Goal: Task Accomplishment & Management: Manage account settings

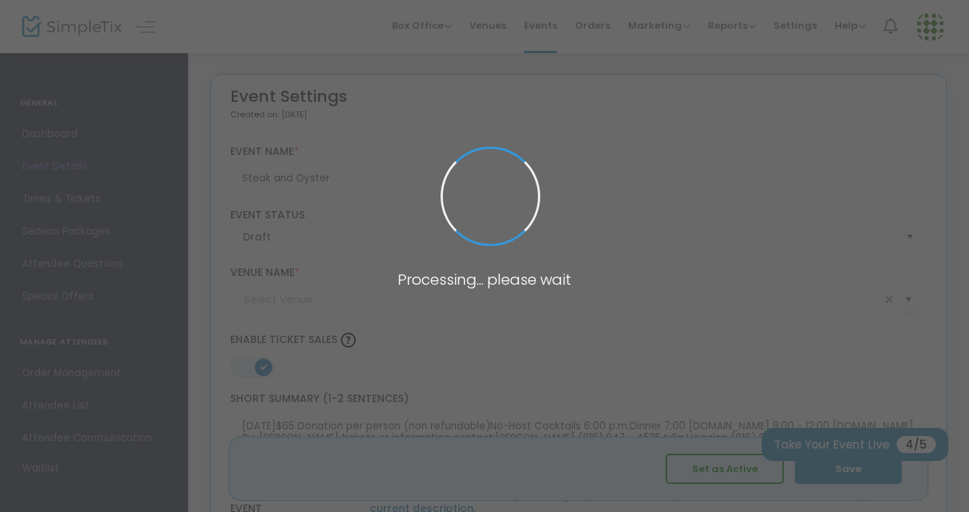
type input "SES Portuguese Hall"
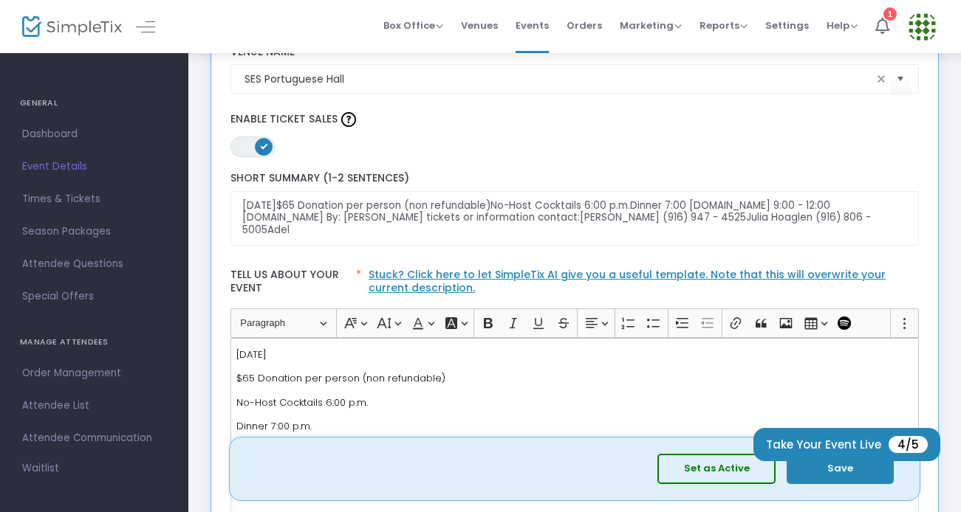
scroll to position [316, 0]
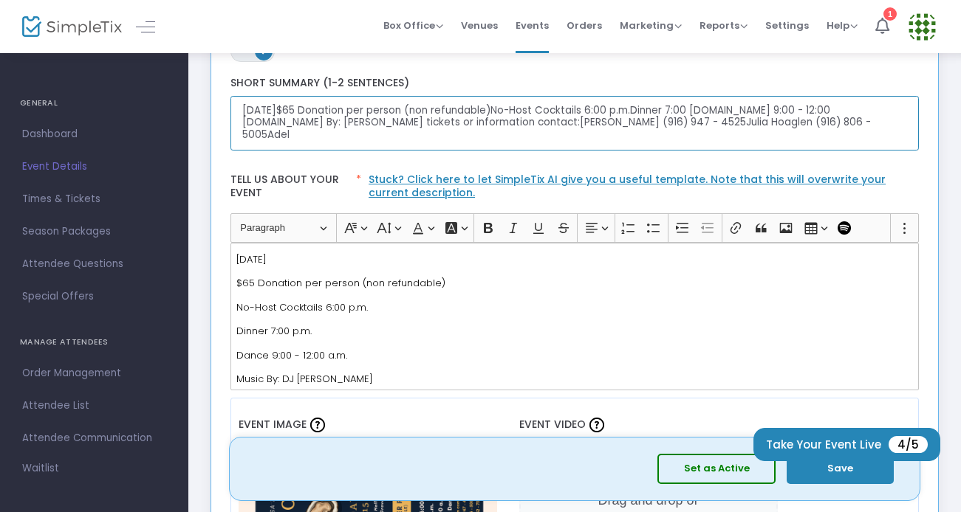
drag, startPoint x: 243, startPoint y: 114, endPoint x: 829, endPoint y: 142, distance: 586.9
click at [829, 142] on textarea "[DATE]$65 Donation per person (non refundable)No-Host Cocktails 6:00 p.m.Dinner…" at bounding box center [574, 123] width 689 height 55
paste textarea "Come out for a fun night of great food and good company—all for a good cause! W…"
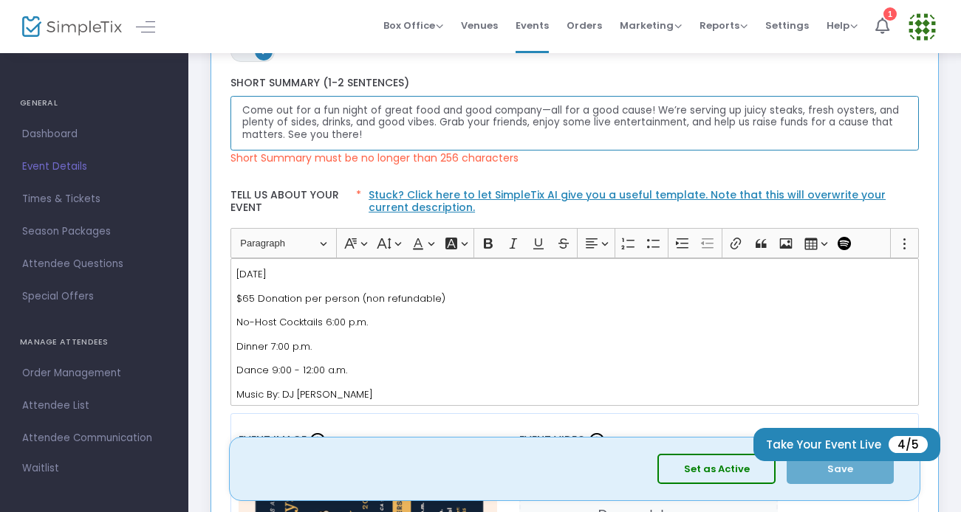
click at [642, 109] on textarea "Come out for a fun night of great food and good company—all for a good cause! W…" at bounding box center [574, 123] width 689 height 55
click at [853, 106] on textarea "Come out for a fun night of great food and good company! We’re serving up juicy…" at bounding box center [574, 123] width 689 height 55
click at [326, 121] on textarea "Come out for a fun night of great food and good company! We’re serving up juicy…" at bounding box center [574, 123] width 689 height 55
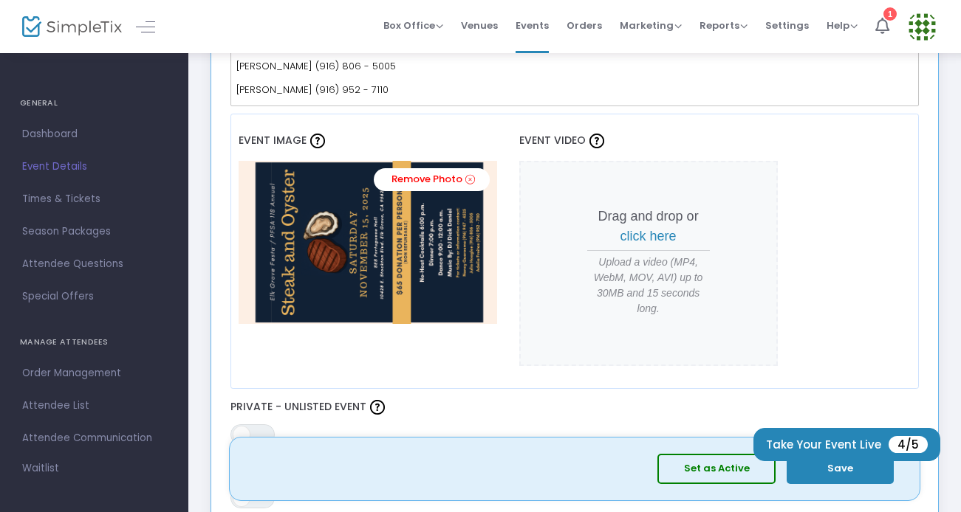
scroll to position [605, 0]
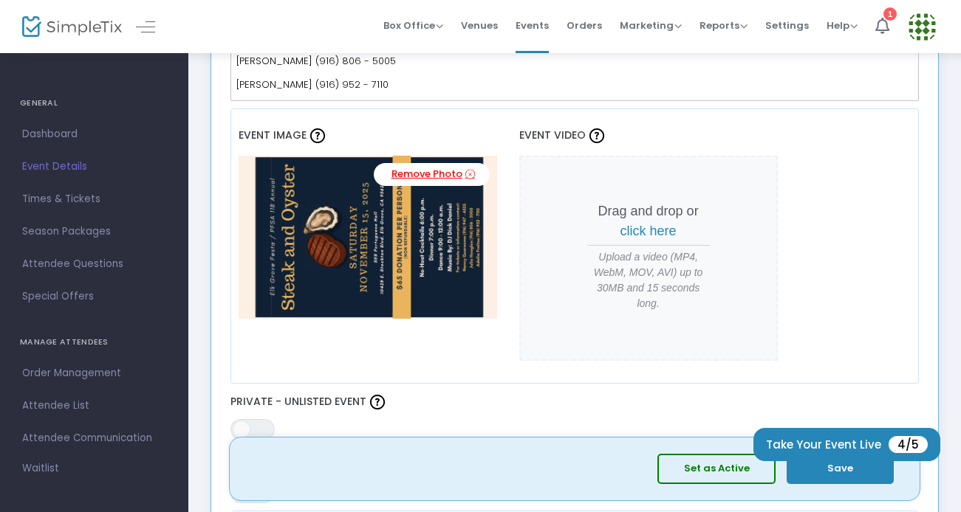
type textarea "Come out for a fun night of great food and good company! We’re serving up juicy…"
click at [428, 176] on link "Remove Photo" at bounding box center [432, 174] width 116 height 23
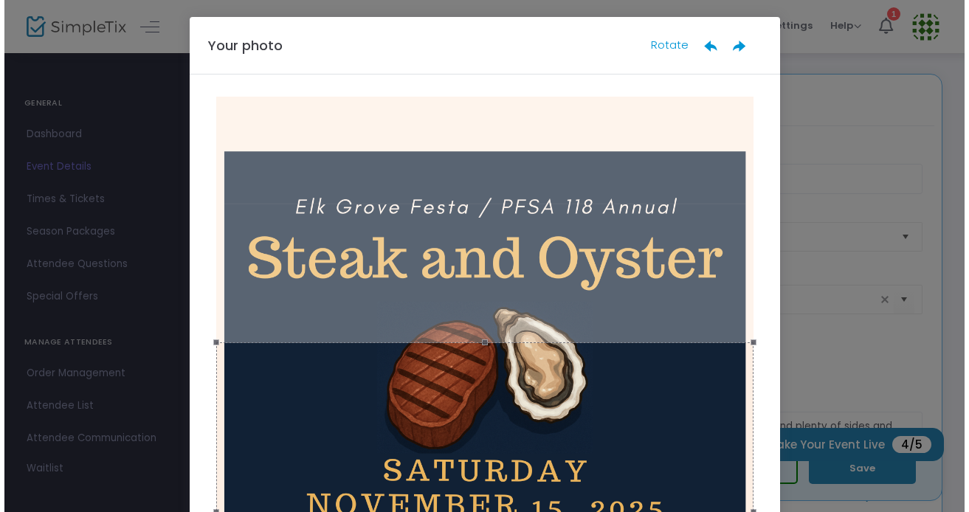
scroll to position [0, 0]
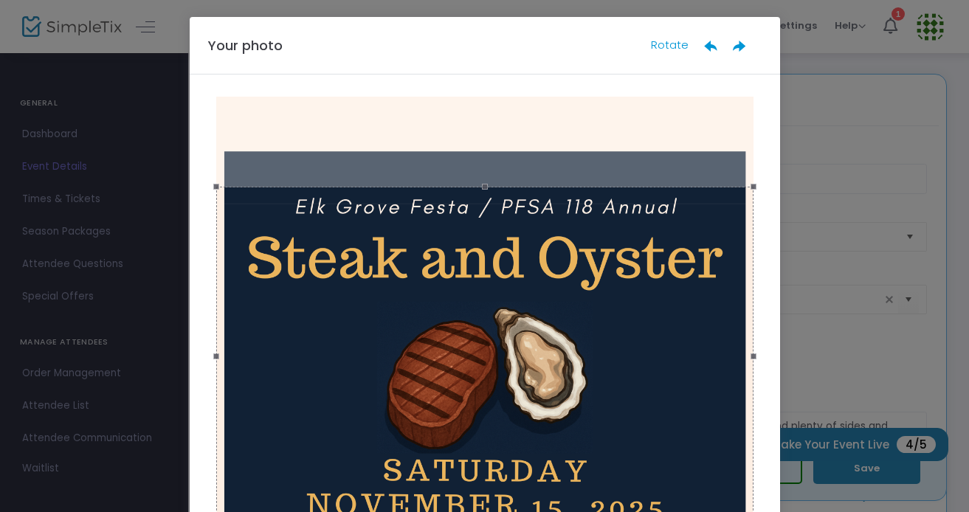
drag, startPoint x: 400, startPoint y: 386, endPoint x: 420, endPoint y: 230, distance: 157.1
click at [420, 230] on div at bounding box center [485, 356] width 538 height 338
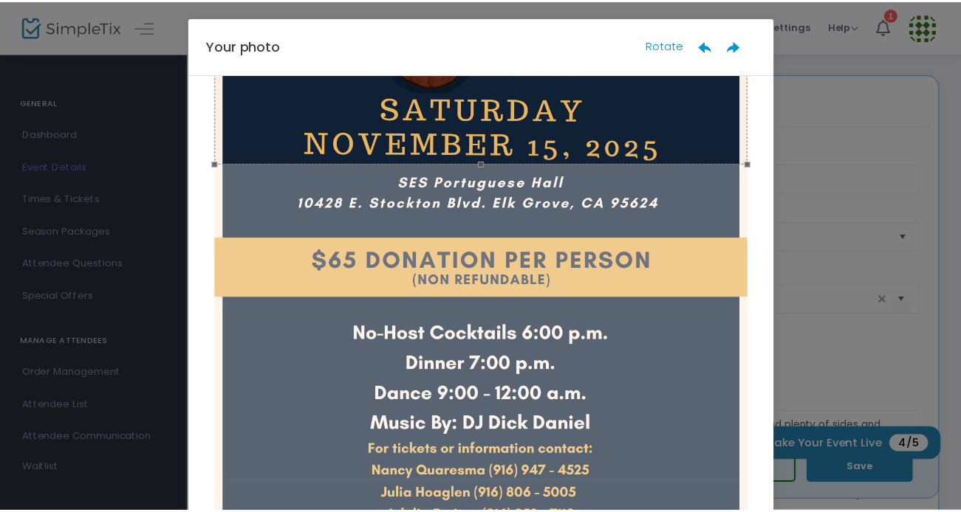
scroll to position [165, 0]
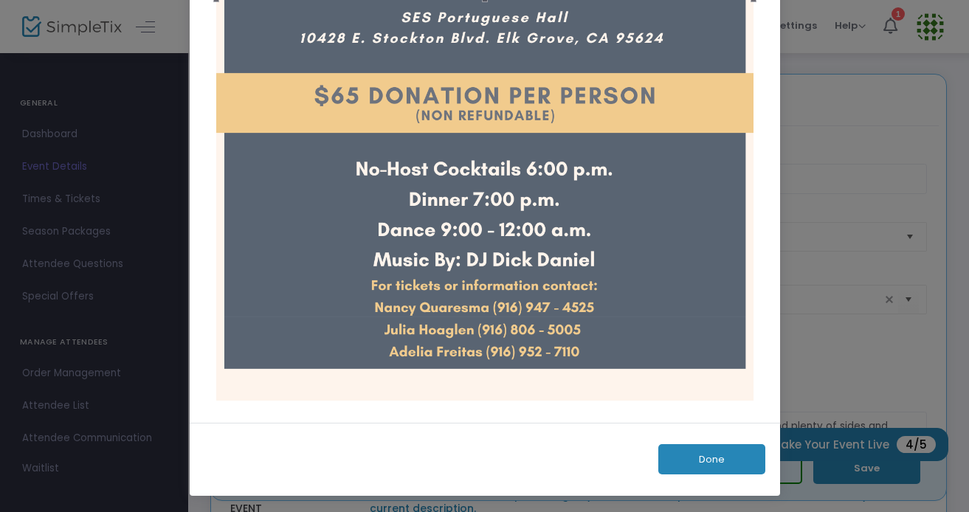
click at [704, 442] on div "Done" at bounding box center [485, 459] width 591 height 73
click at [701, 458] on button "Done" at bounding box center [712, 459] width 107 height 30
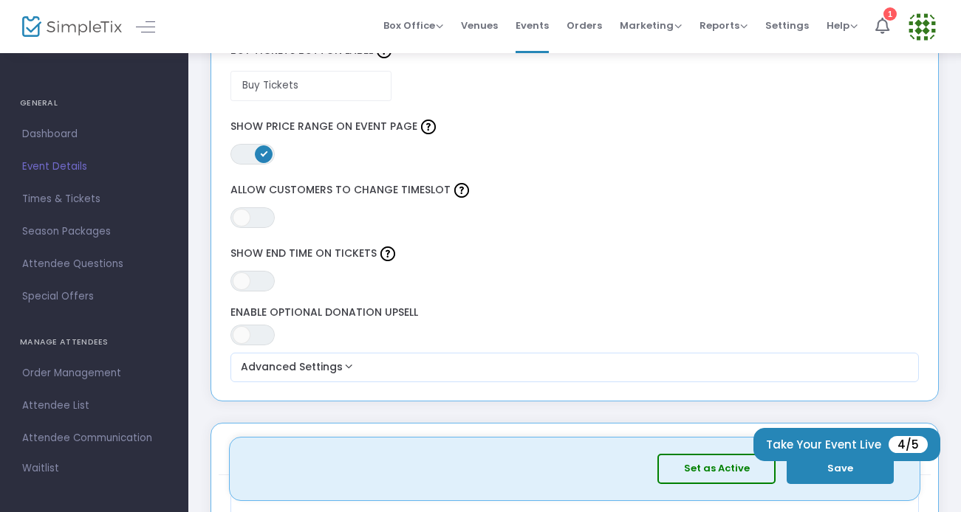
scroll to position [1291, 0]
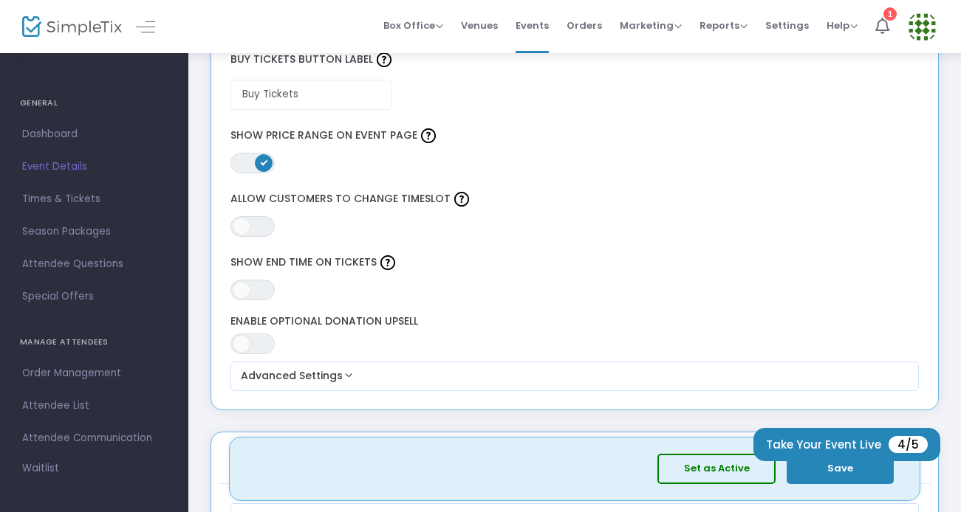
click at [258, 165] on span at bounding box center [264, 163] width 18 height 18
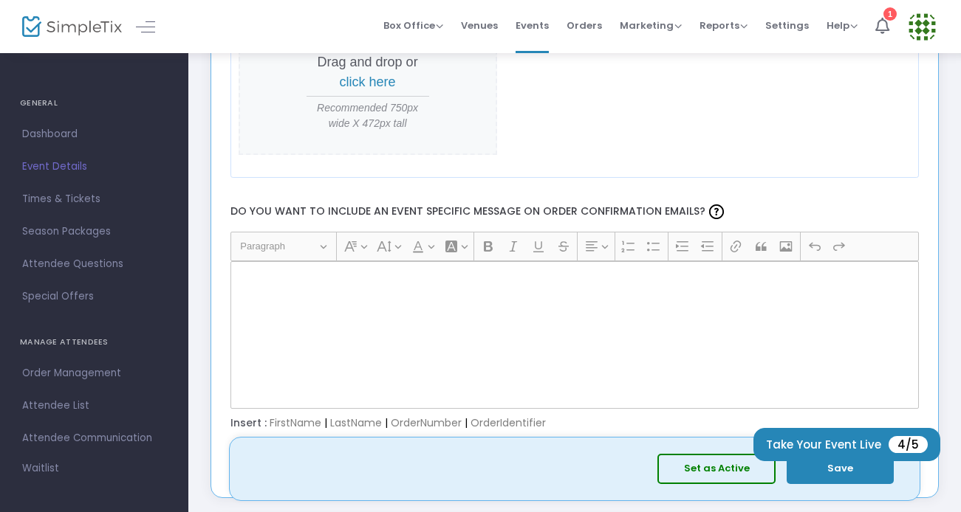
scroll to position [1877, 0]
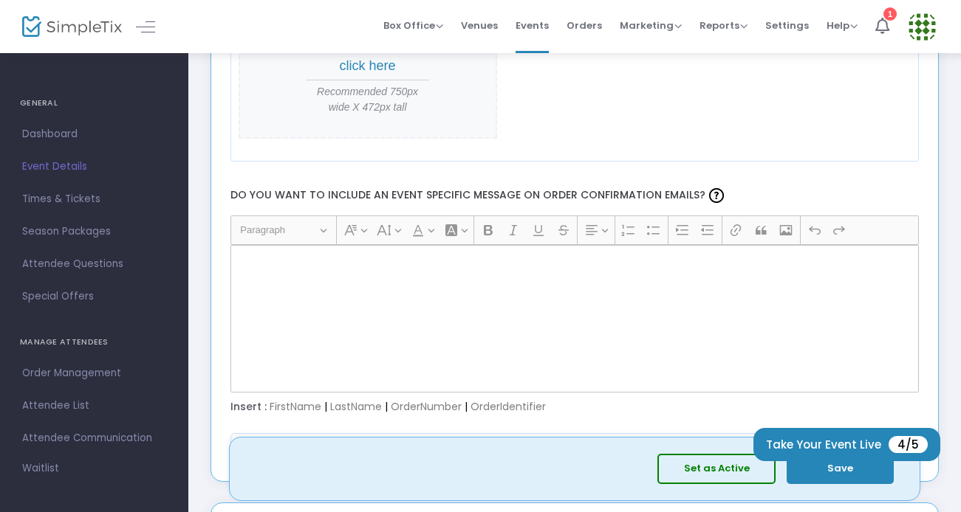
click at [379, 285] on div "Rich Text Editor, main" at bounding box center [574, 319] width 689 height 148
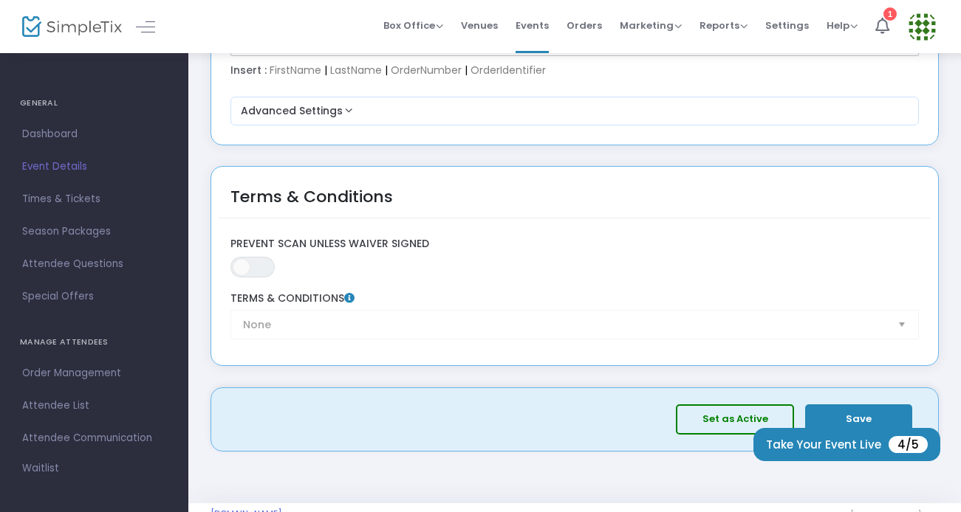
scroll to position [2249, 0]
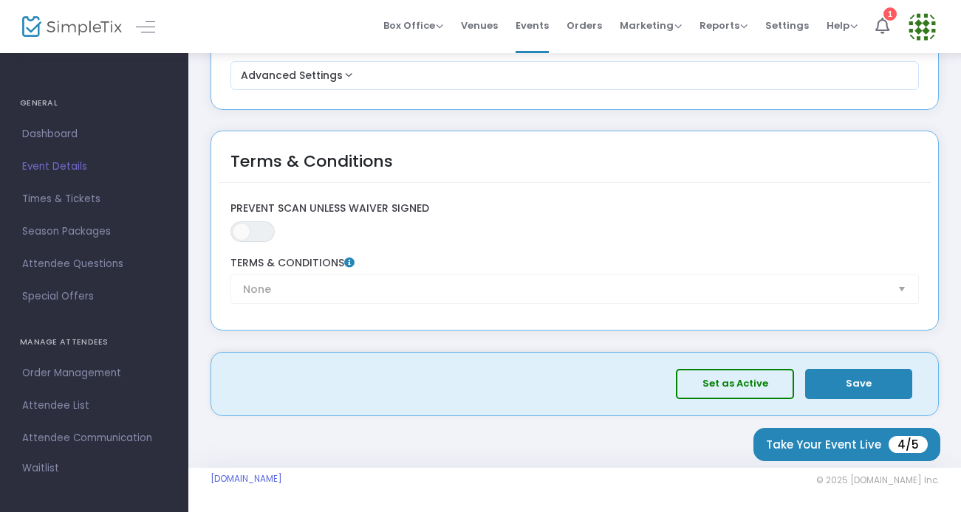
click at [864, 388] on button "Save" at bounding box center [858, 384] width 107 height 30
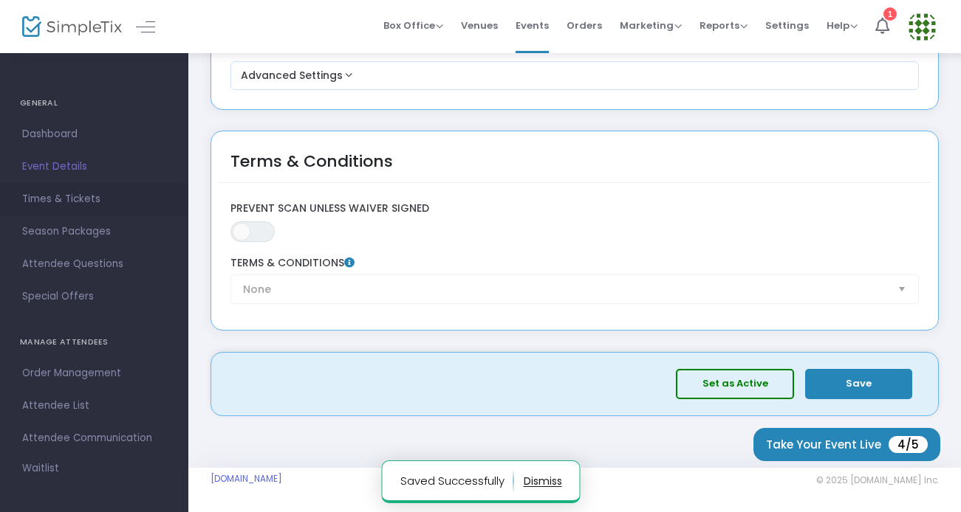
click at [56, 196] on span "Times & Tickets" at bounding box center [94, 199] width 144 height 19
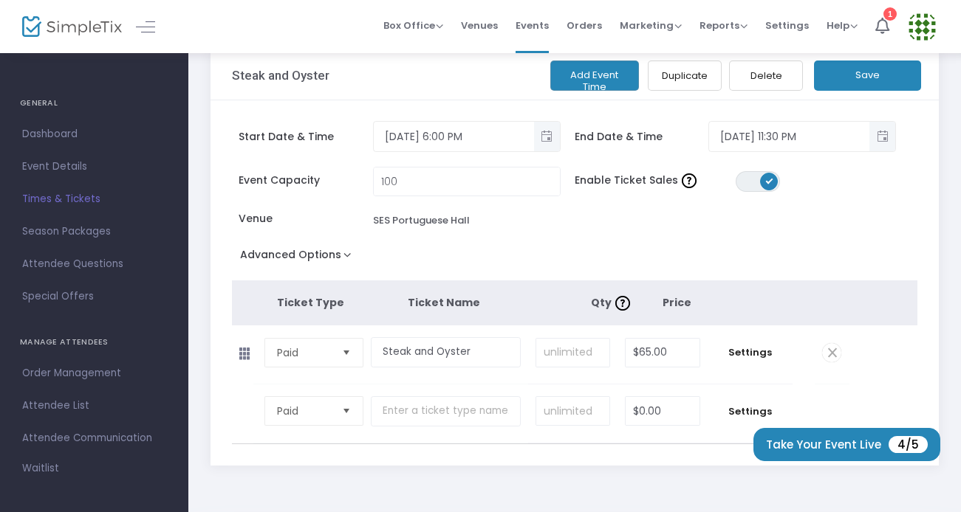
scroll to position [86, 0]
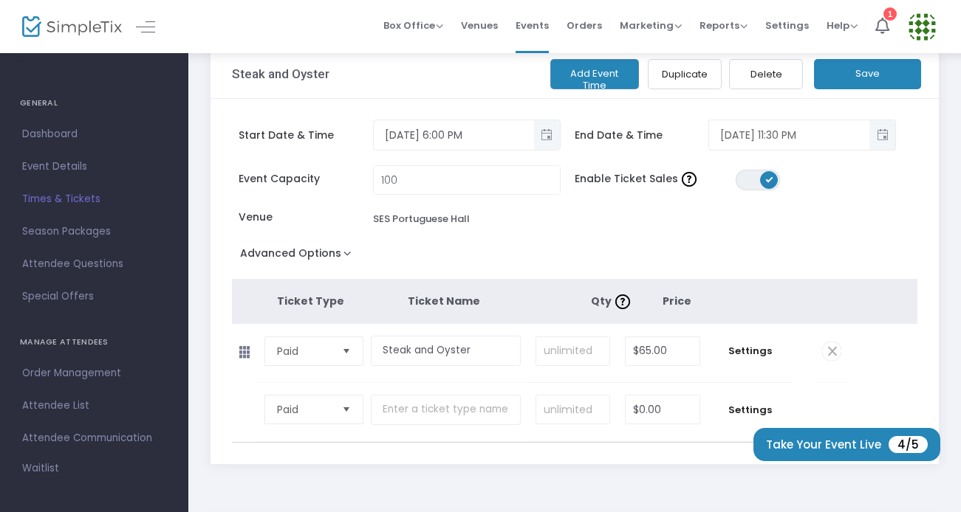
click at [885, 137] on span "Toggle popup" at bounding box center [882, 135] width 24 height 24
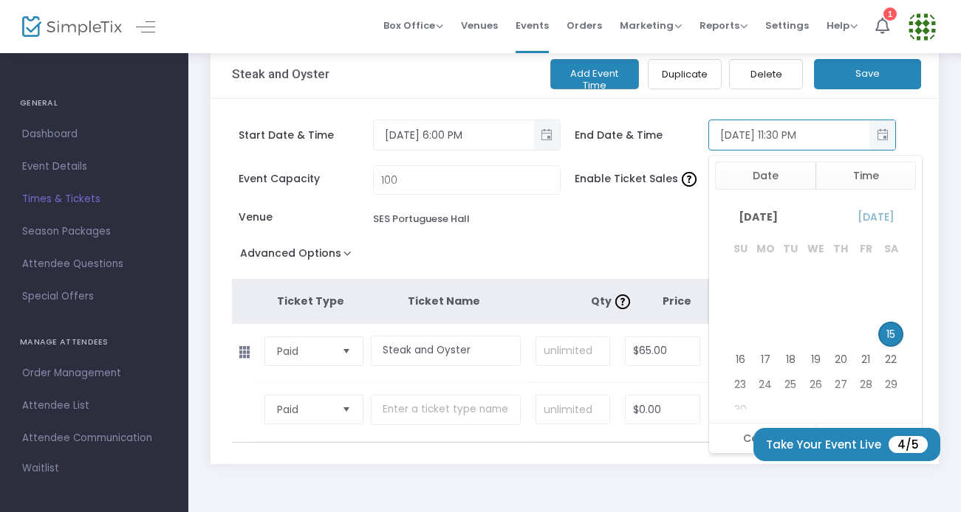
scroll to position [22, 0]
click at [910, 139] on div "Start Date & Time [DATE] 6:00 PM End Date & Time [DATE] 11:30 PM Date Time [DAT…" at bounding box center [574, 281] width 728 height 365
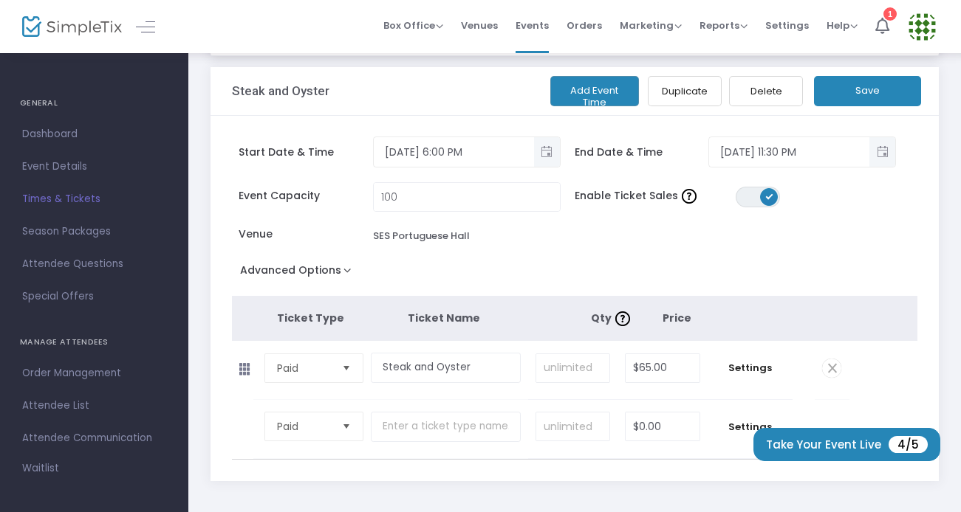
scroll to position [154, 0]
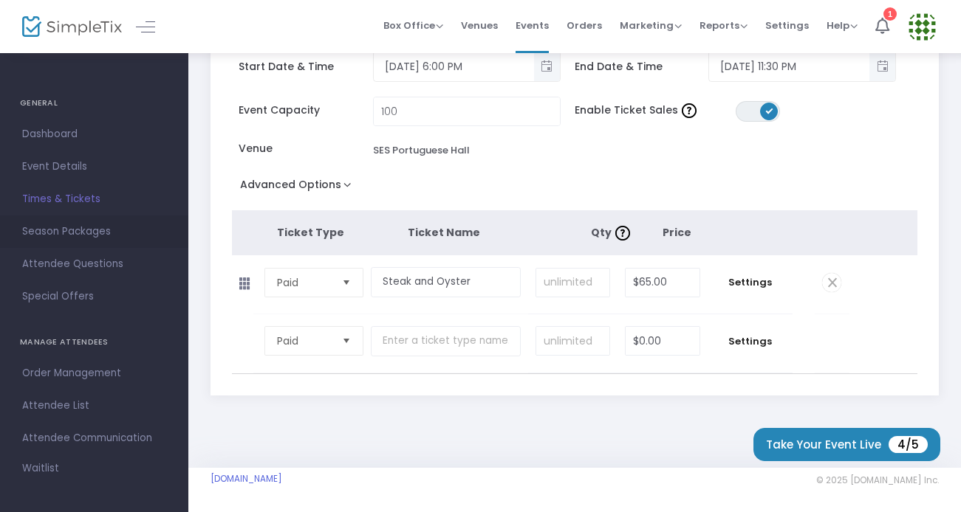
click at [71, 231] on span "Season Packages" at bounding box center [94, 231] width 144 height 19
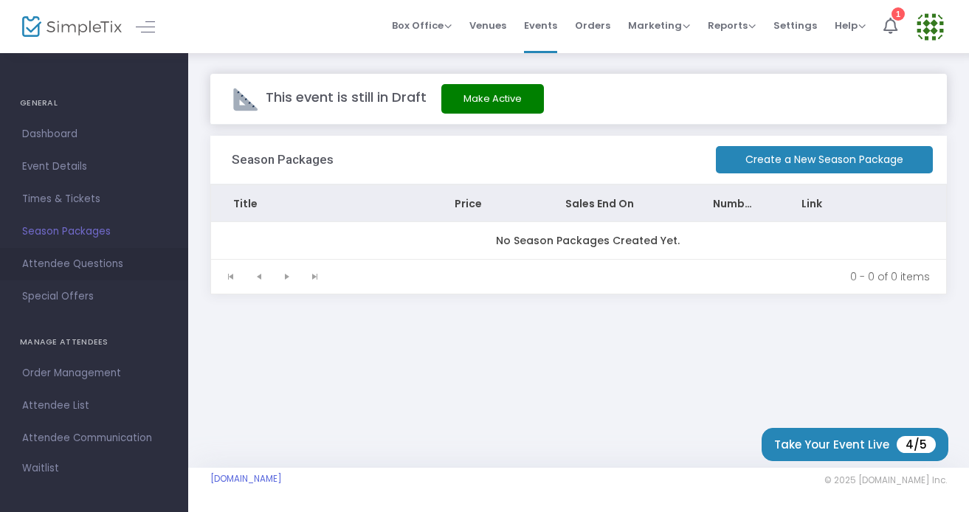
click at [72, 268] on span "Attendee Questions" at bounding box center [94, 264] width 144 height 19
